Goal: Use online tool/utility: Utilize a website feature to perform a specific function

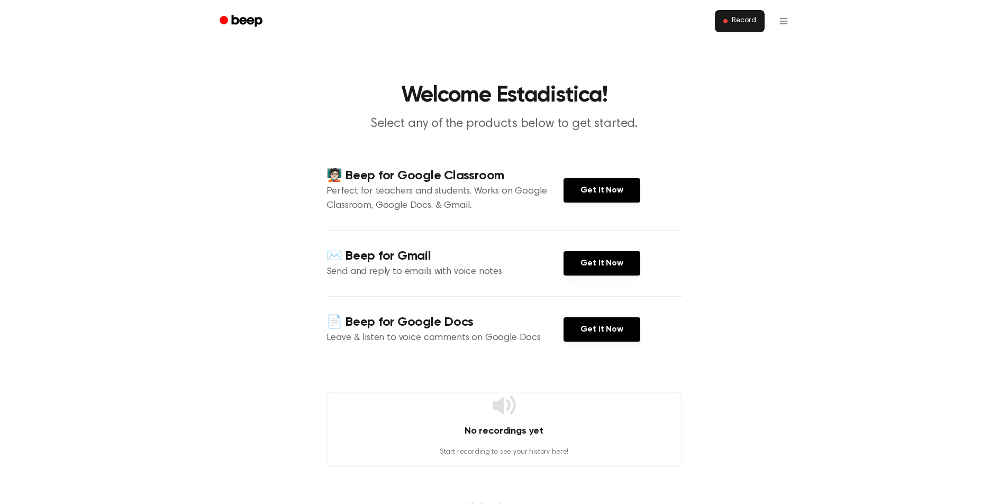
click at [737, 16] on span "Record" at bounding box center [744, 21] width 24 height 10
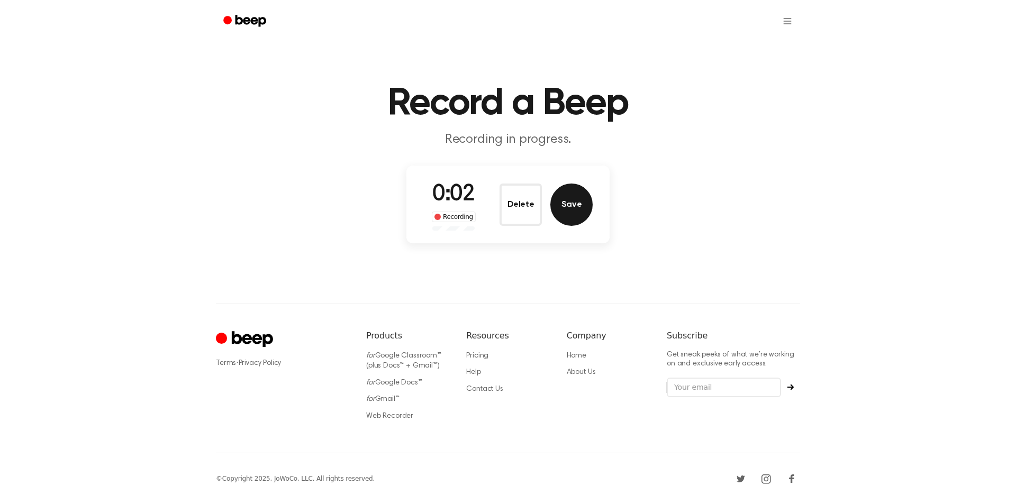
click at [565, 214] on button "Save" at bounding box center [571, 205] width 42 height 42
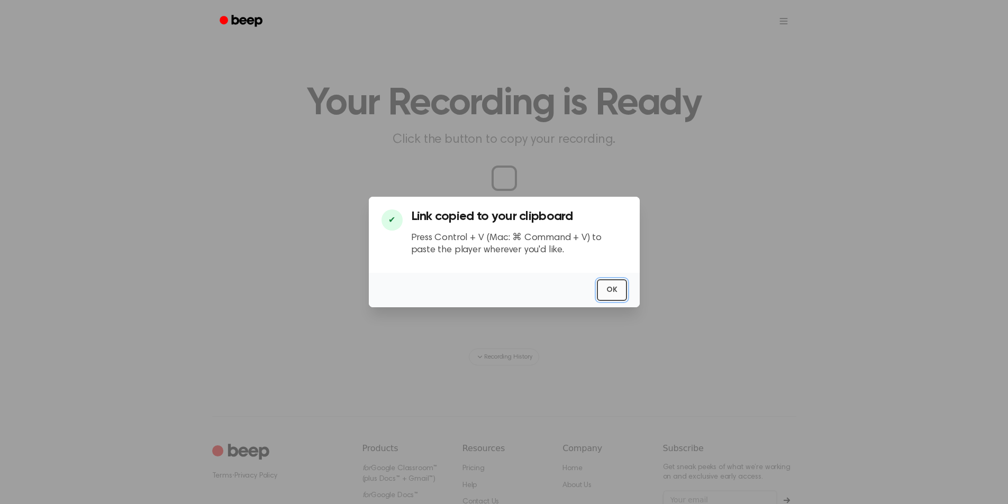
click at [603, 288] on button "OK" at bounding box center [612, 290] width 30 height 22
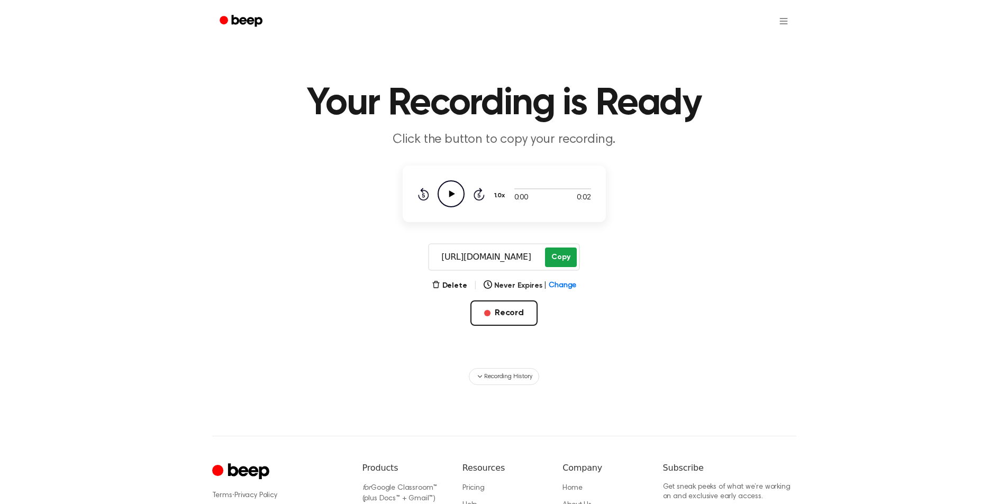
click at [555, 259] on button "Copy" at bounding box center [560, 258] width 31 height 20
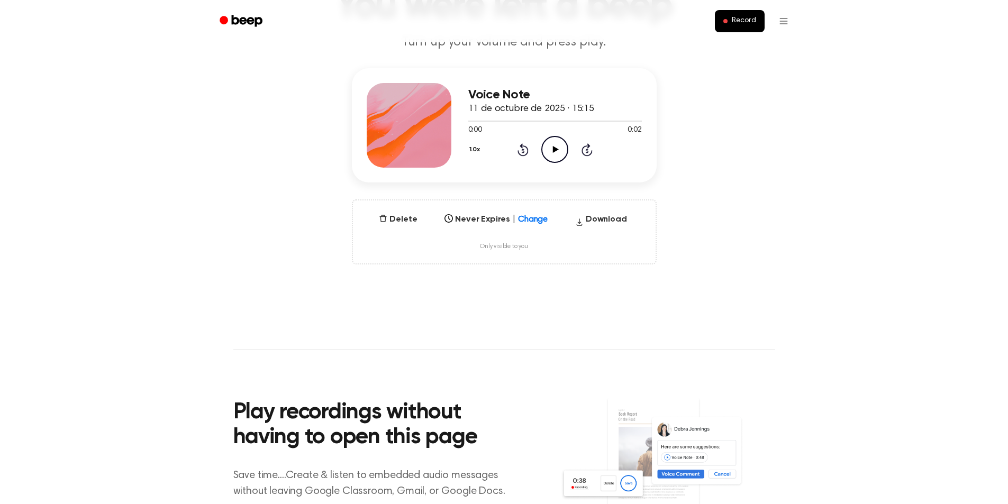
scroll to position [106, 0]
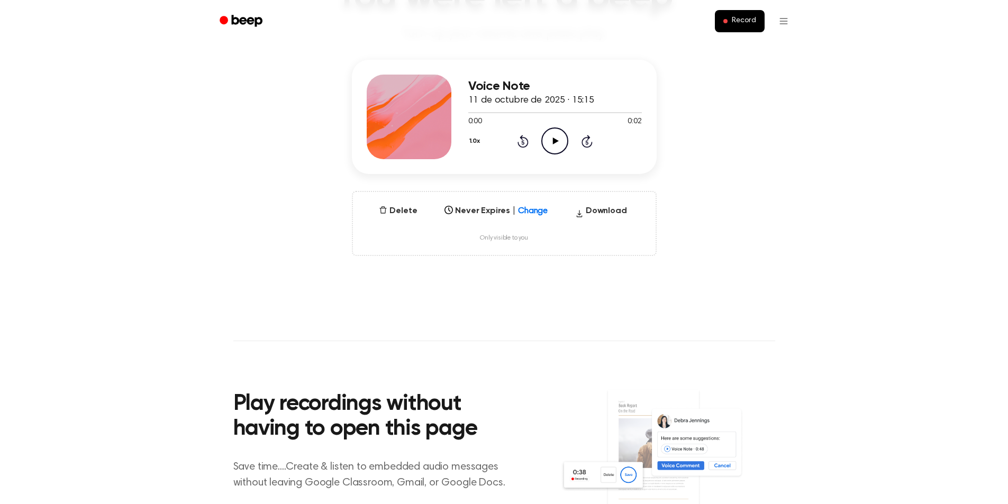
click at [550, 147] on icon "Play Audio" at bounding box center [554, 141] width 27 height 27
click at [549, 139] on icon "Pause Audio" at bounding box center [554, 141] width 27 height 27
click at [524, 212] on div "Select..." at bounding box center [486, 208] width 80 height 10
click at [655, 230] on div "Delete Never Expires | Change Select... Download Only visible to you" at bounding box center [504, 223] width 305 height 65
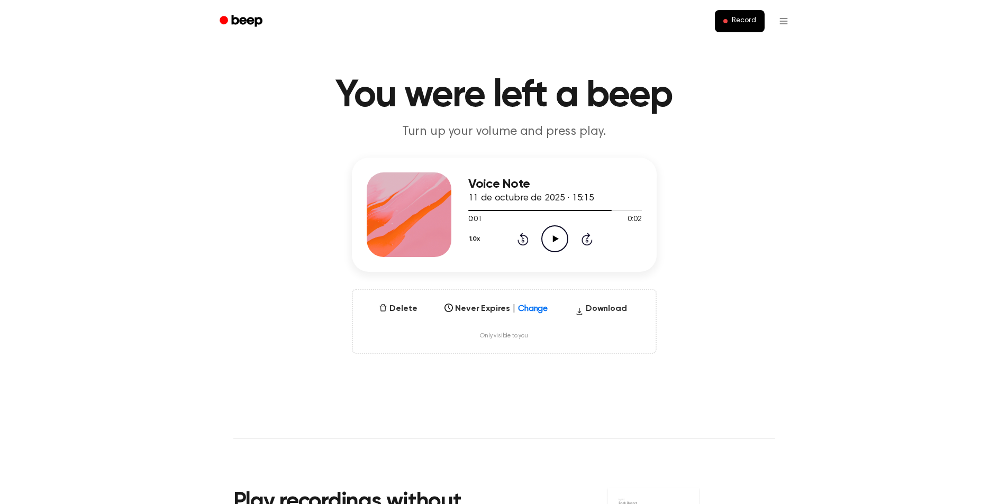
scroll to position [0, 0]
